Goal: Task Accomplishment & Management: Manage account settings

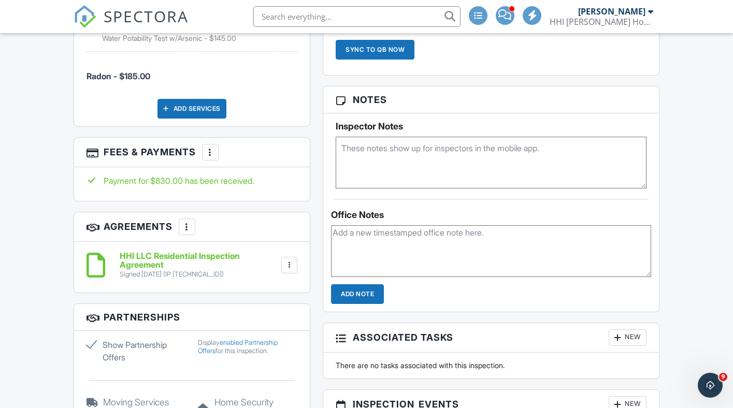
scroll to position [742, 0]
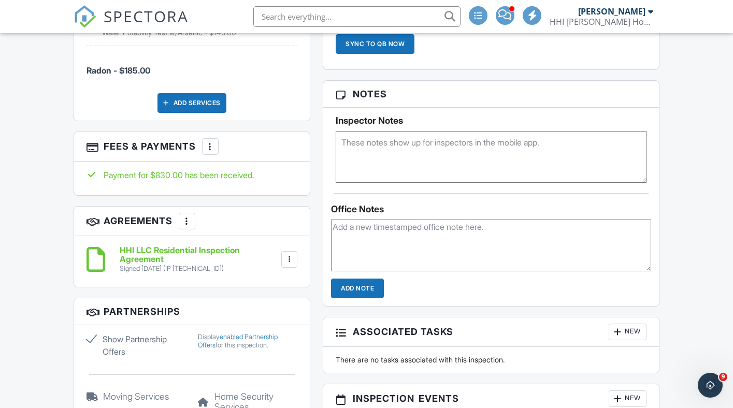
click at [214, 152] on div at bounding box center [210, 146] width 10 height 10
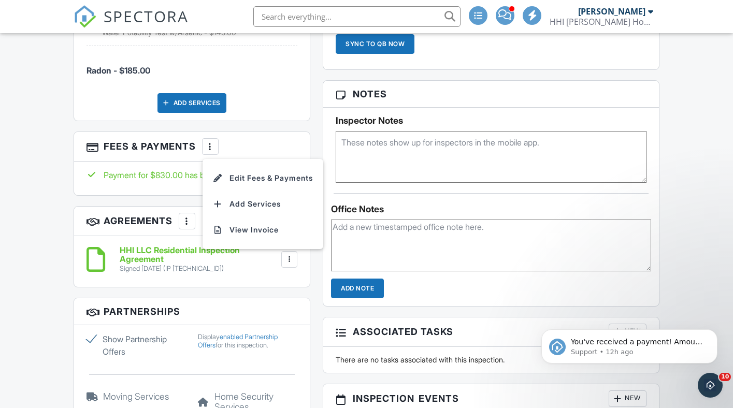
scroll to position [0, 0]
click at [232, 240] on li "View Invoice" at bounding box center [263, 230] width 108 height 26
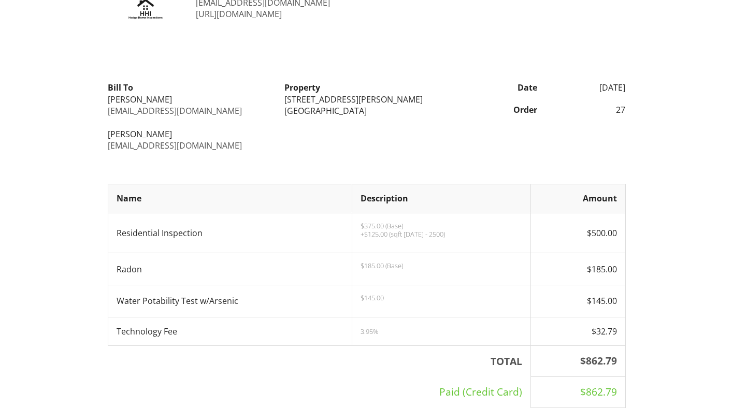
scroll to position [106, 0]
